Goal: Information Seeking & Learning: Learn about a topic

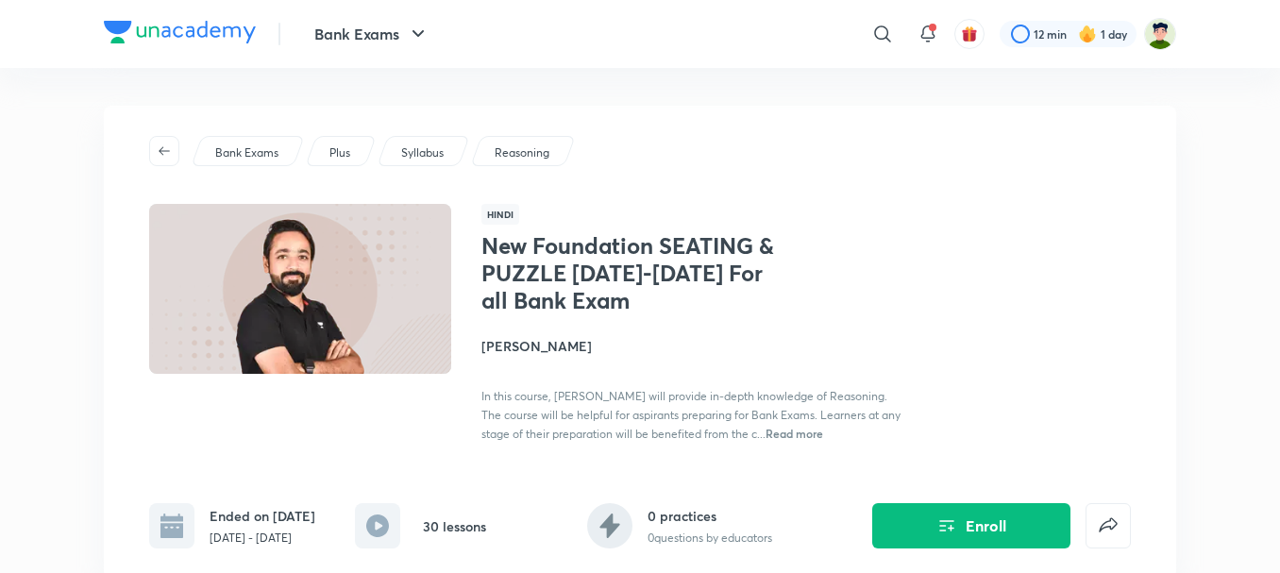
click at [168, 25] on img at bounding box center [180, 32] width 152 height 23
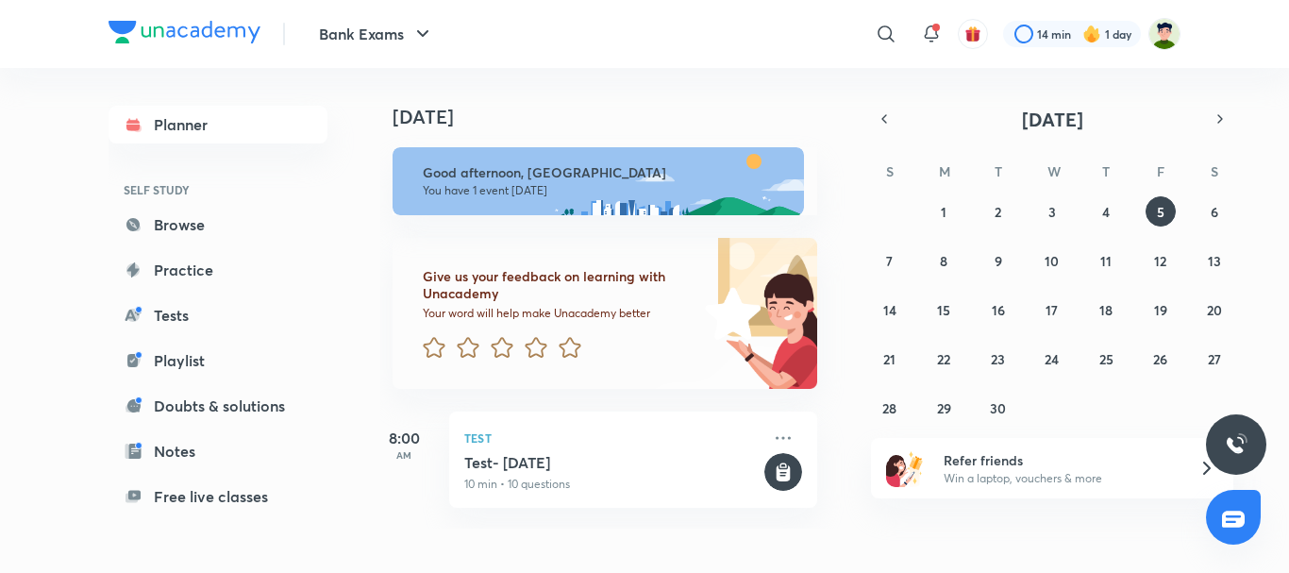
scroll to position [0, 16]
click at [232, 41] on img at bounding box center [185, 32] width 152 height 23
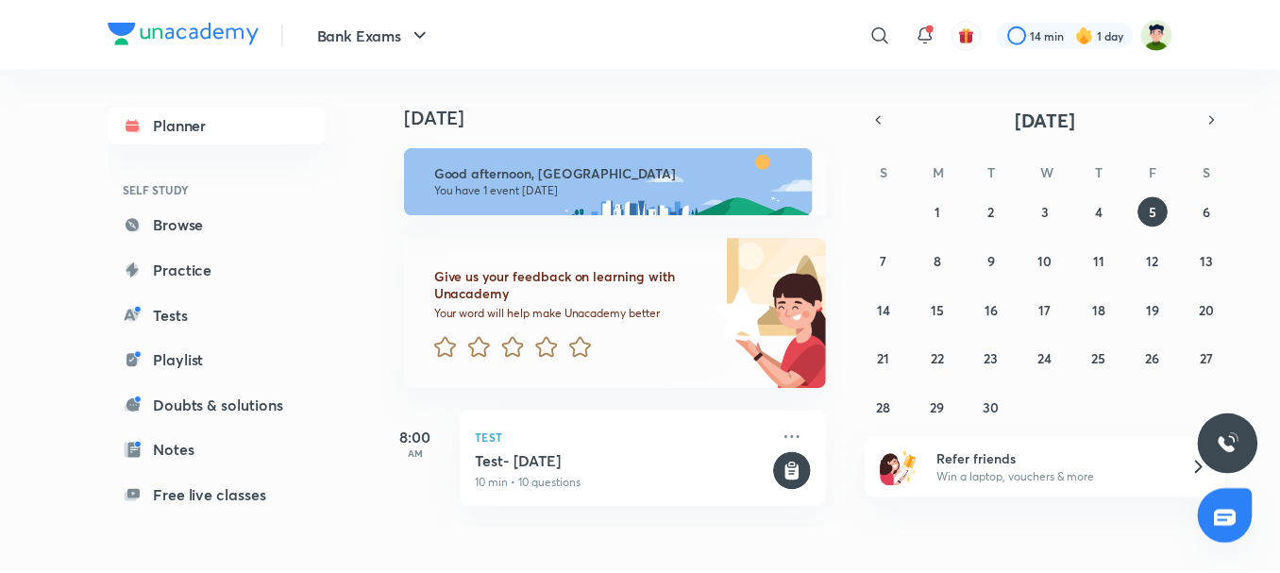
scroll to position [0, 19]
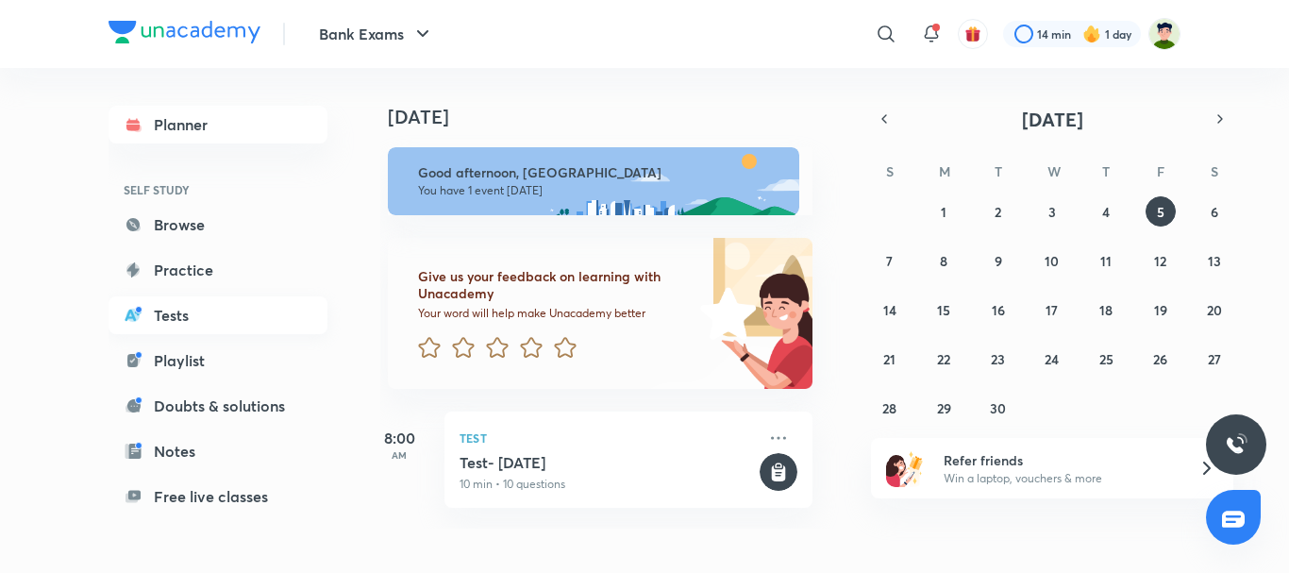
click at [194, 310] on link "Tests" at bounding box center [218, 315] width 219 height 38
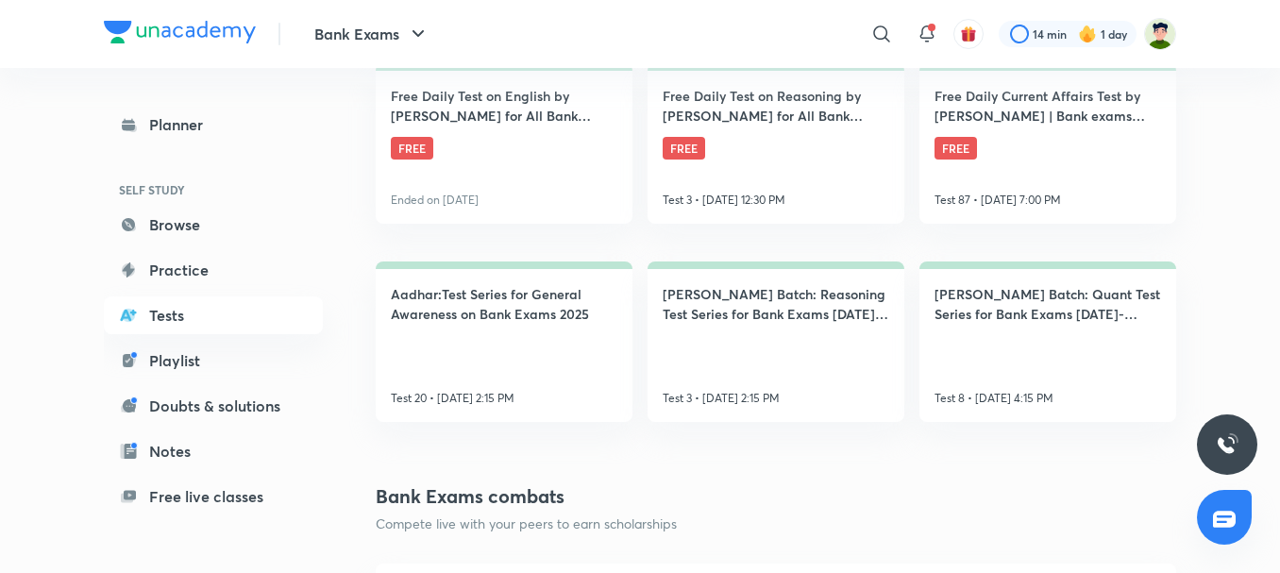
scroll to position [439, 0]
click at [1004, 312] on h4 "Nishchay Mains Batch: Quant Test Series for Bank Exams 2025-2026" at bounding box center [1047, 303] width 226 height 40
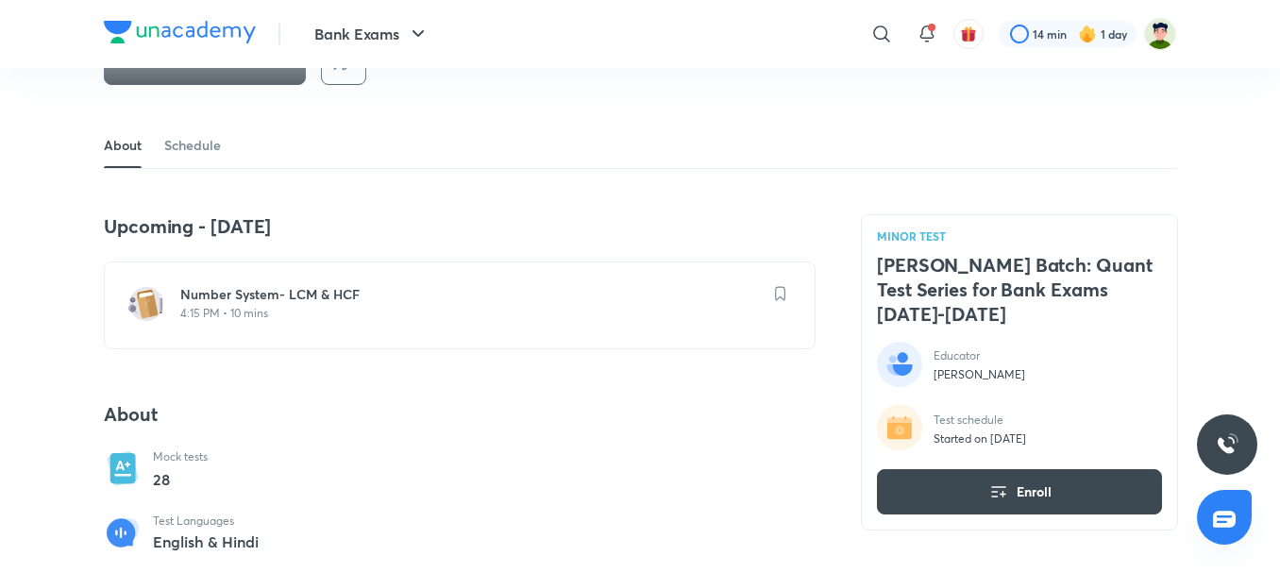
scroll to position [403, 0]
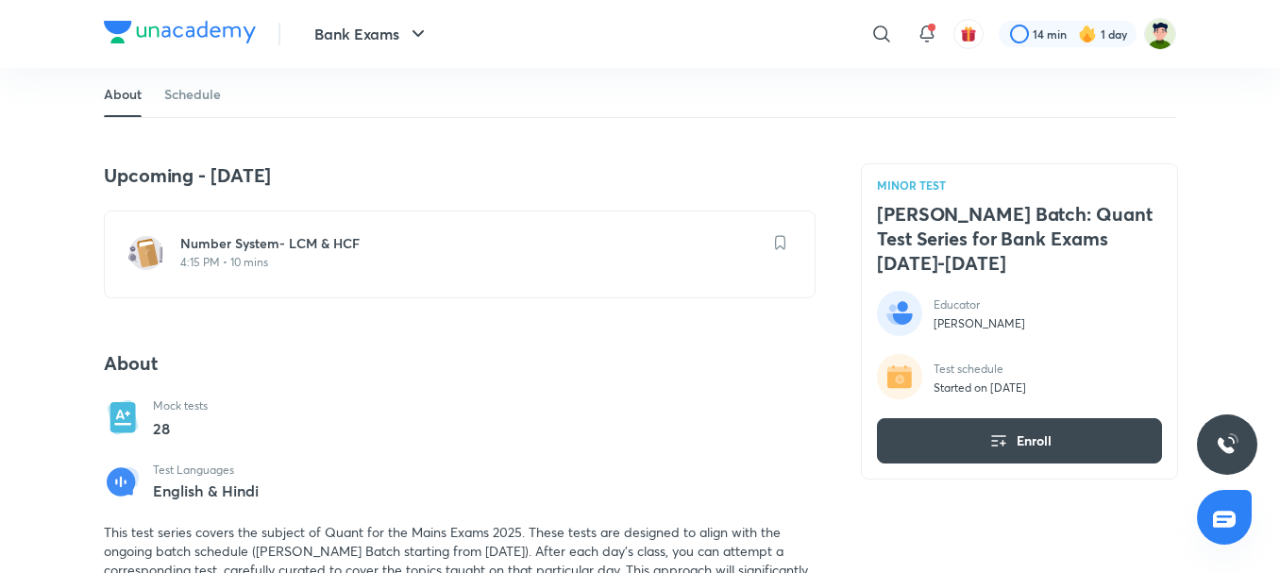
click at [229, 34] on img at bounding box center [180, 32] width 152 height 23
